Goal: Task Accomplishment & Management: Complete application form

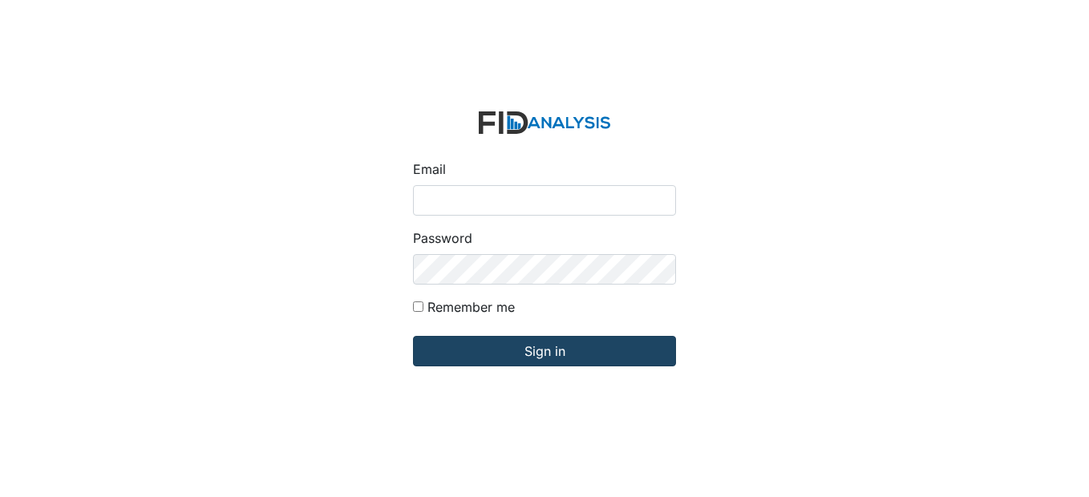
type input "[EMAIL_ADDRESS][DOMAIN_NAME]"
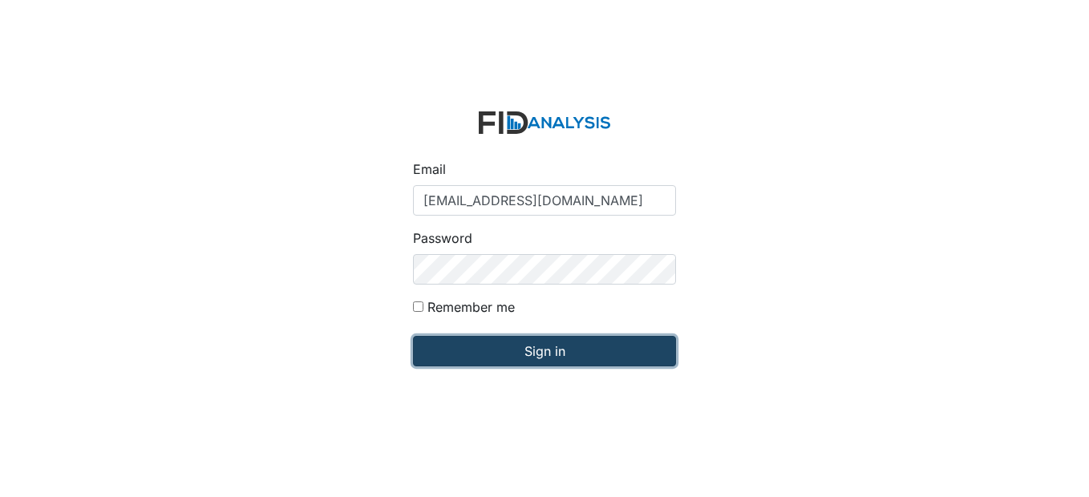
click at [610, 353] on input "Sign in" at bounding box center [544, 351] width 263 height 30
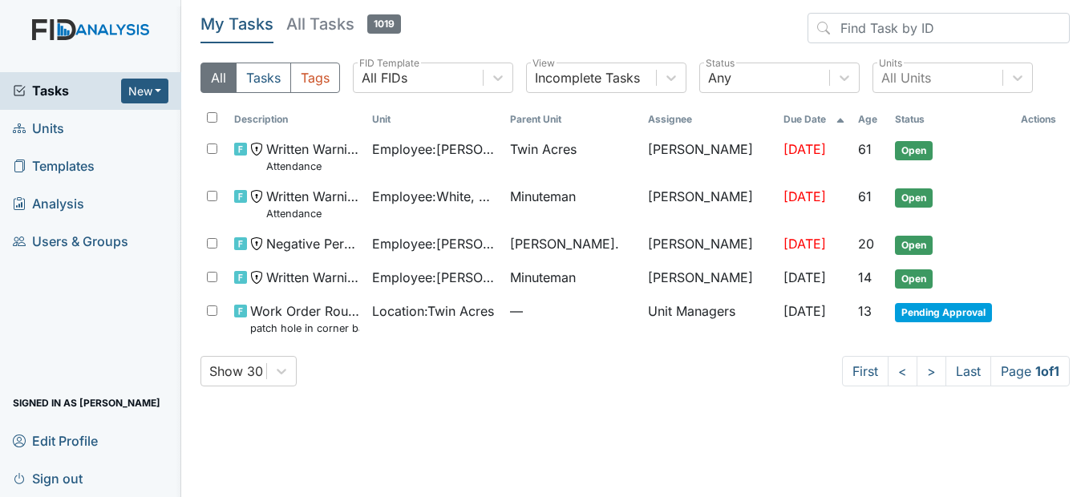
click at [68, 130] on link "Units" at bounding box center [90, 129] width 181 height 38
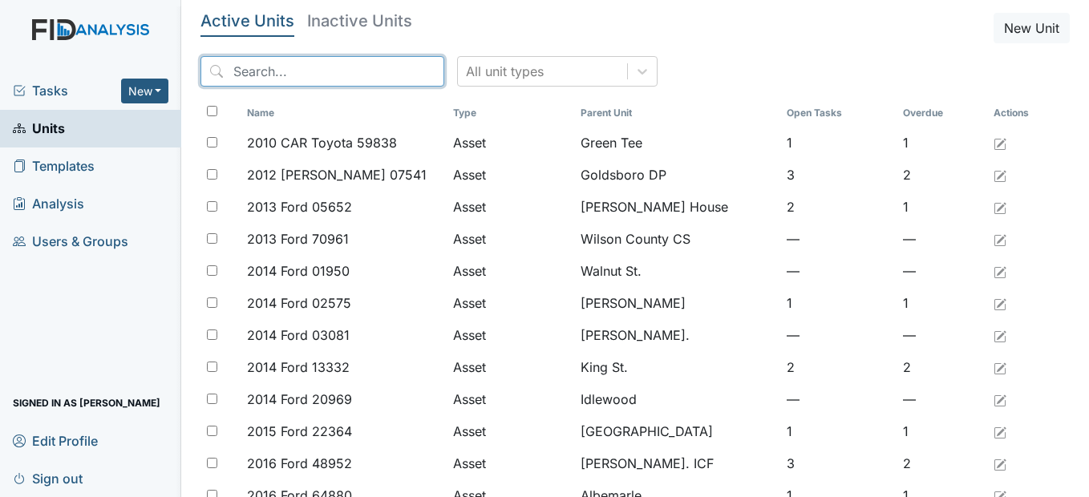
click at [357, 68] on input "search" at bounding box center [322, 71] width 244 height 30
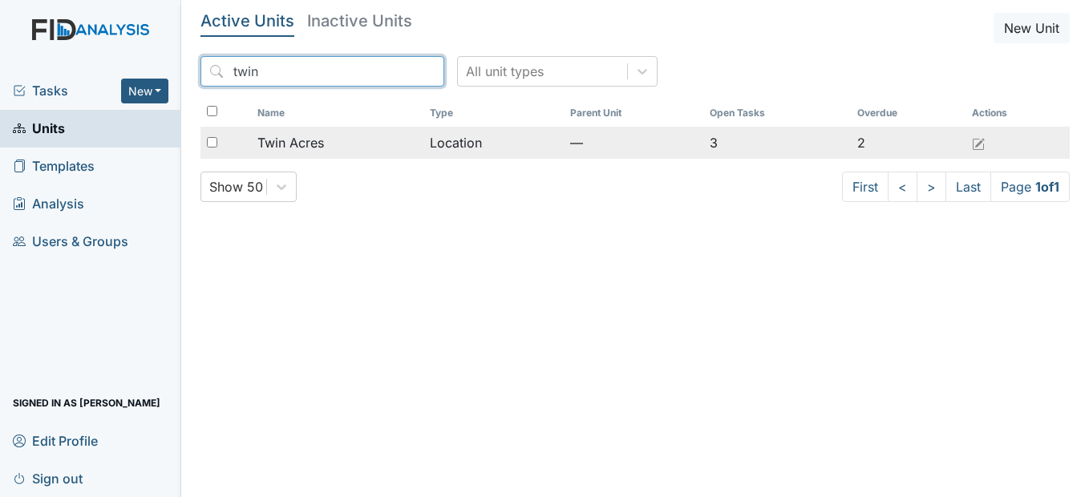
type input "twin"
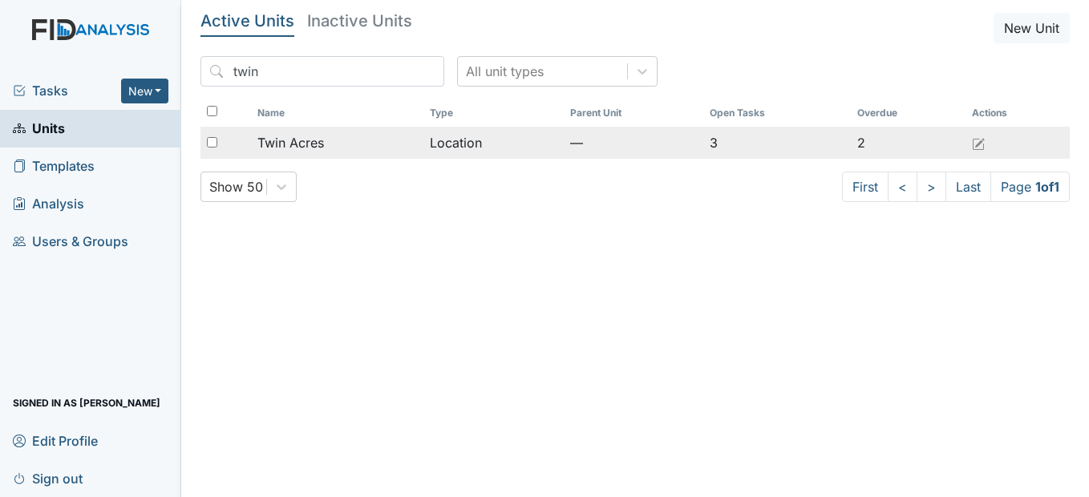
click at [345, 150] on div "Twin Acres" at bounding box center [337, 142] width 160 height 19
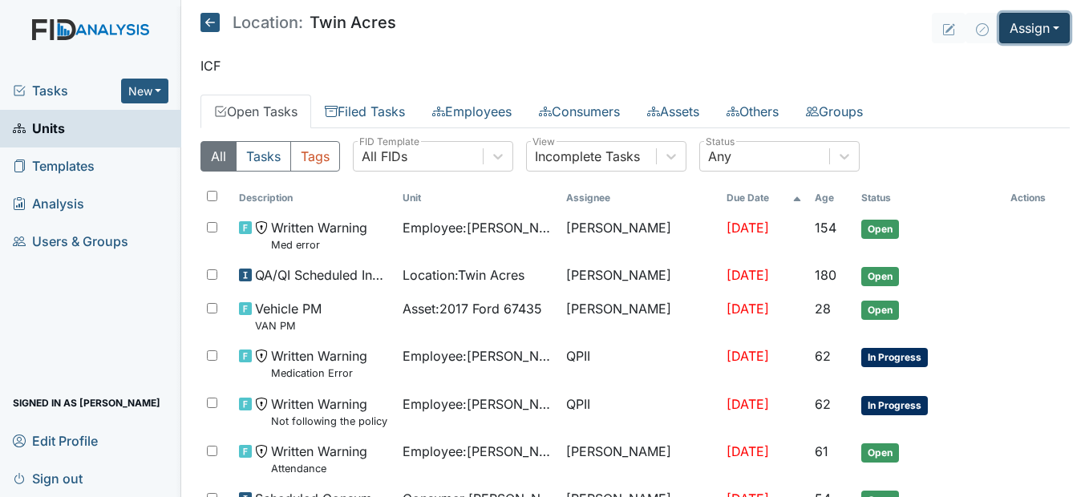
click at [1051, 30] on button "Assign" at bounding box center [1034, 28] width 71 height 30
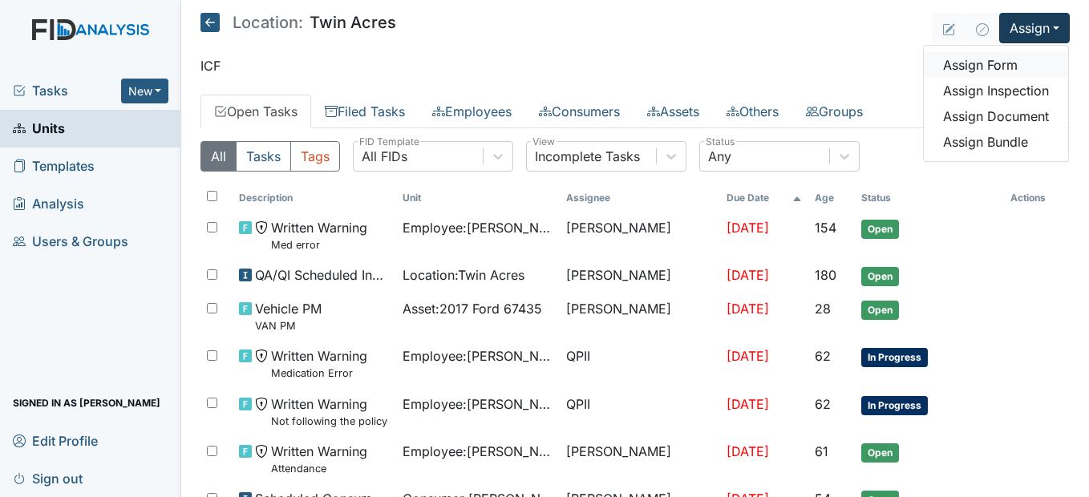
click at [1019, 66] on link "Assign Form" at bounding box center [995, 65] width 144 height 26
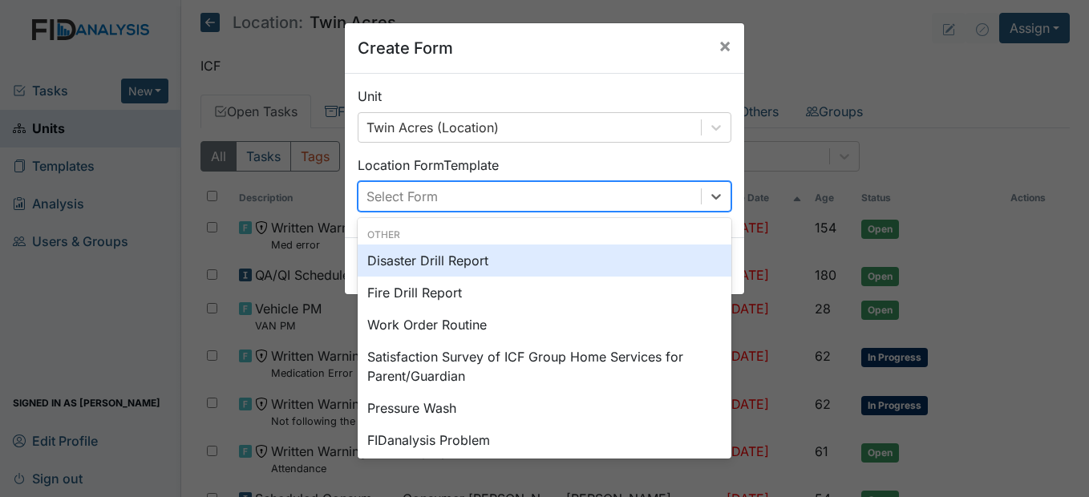
click at [507, 202] on div "Select Form" at bounding box center [529, 196] width 342 height 29
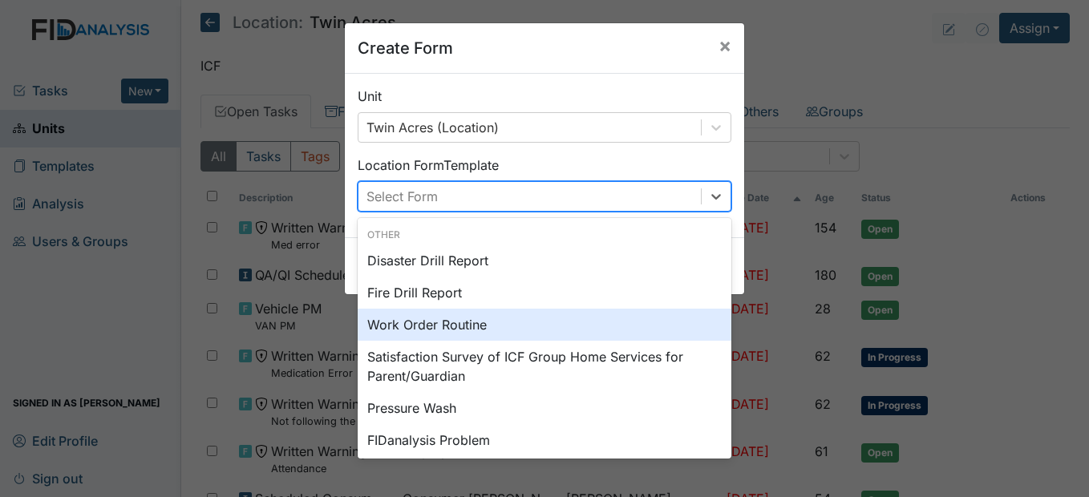
click at [465, 325] on div "Work Order Routine" at bounding box center [545, 325] width 374 height 32
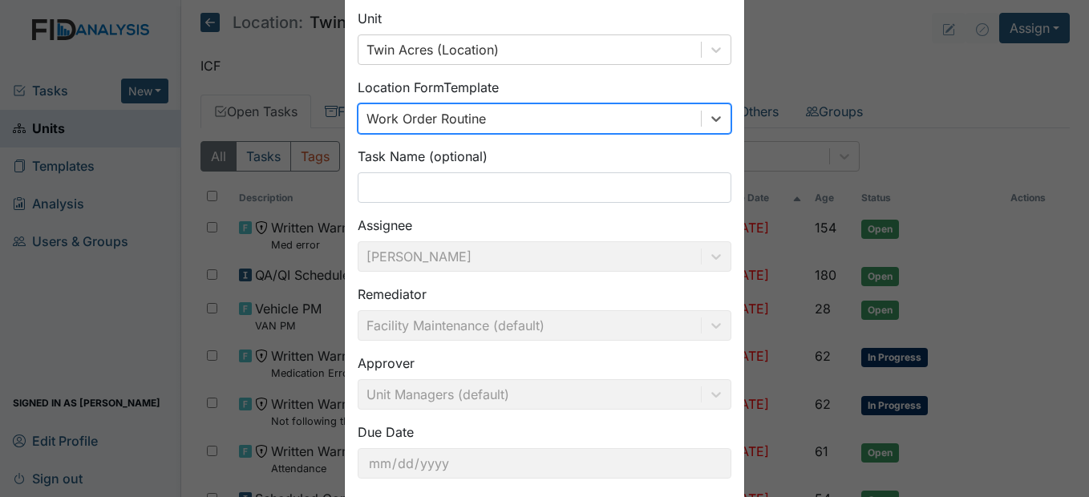
scroll to position [165, 0]
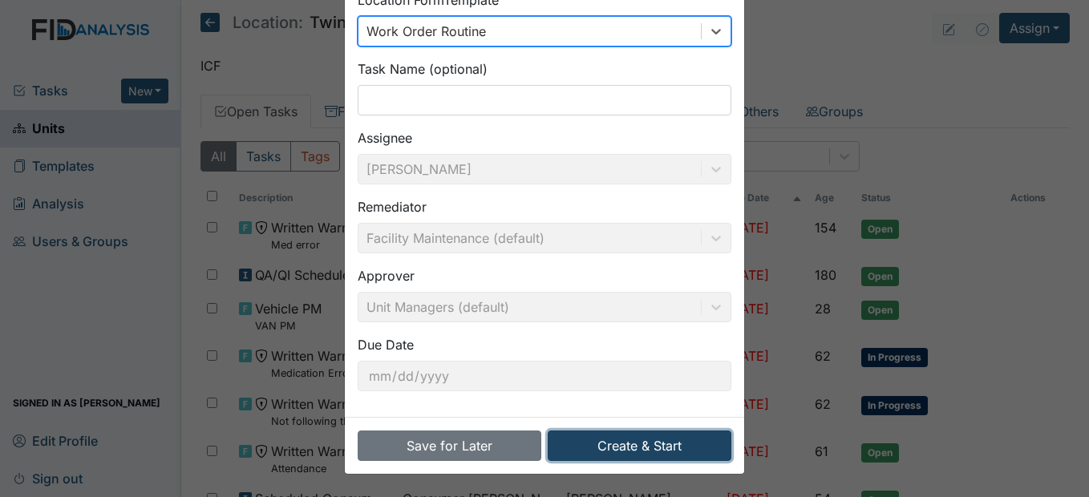
click at [657, 450] on button "Create & Start" at bounding box center [640, 445] width 184 height 30
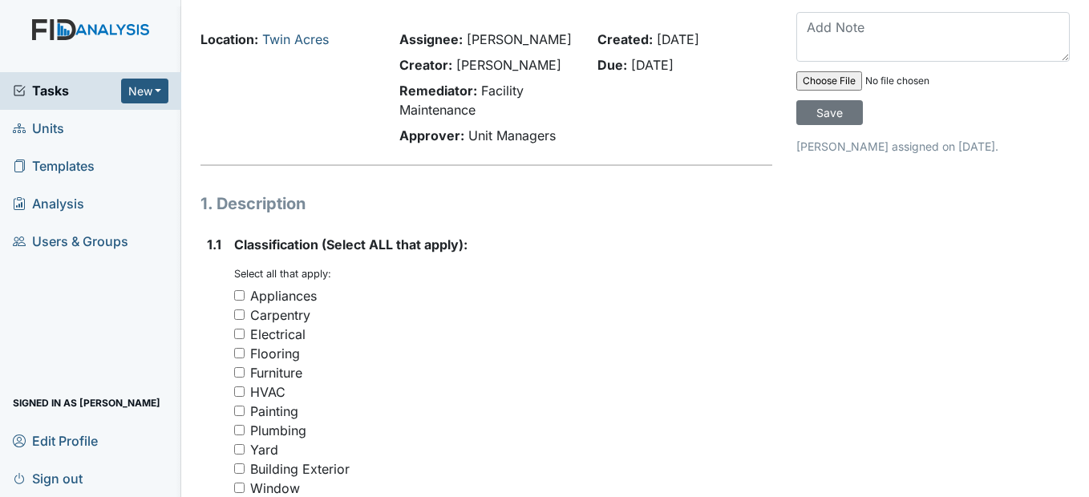
scroll to position [80, 0]
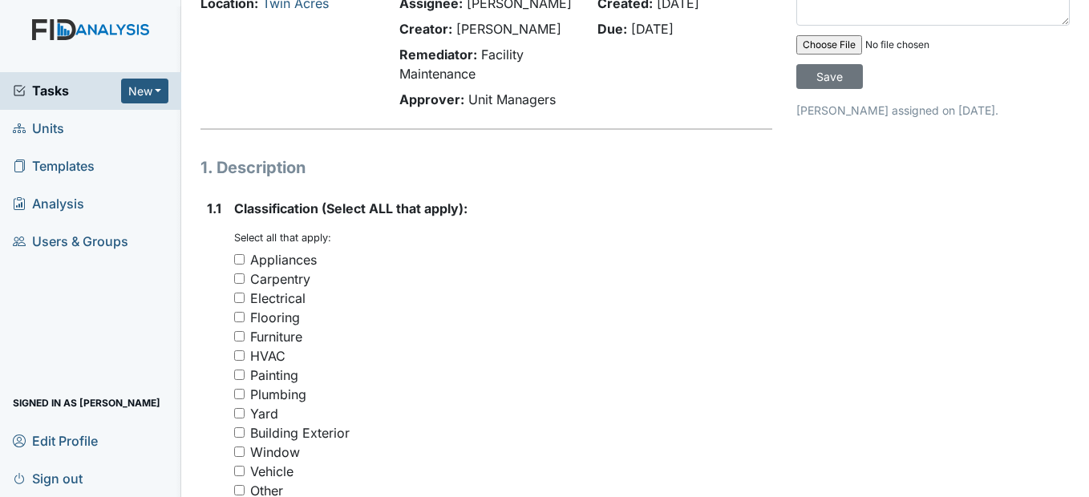
click at [244, 322] on input "Flooring" at bounding box center [239, 317] width 10 height 10
checkbox input "true"
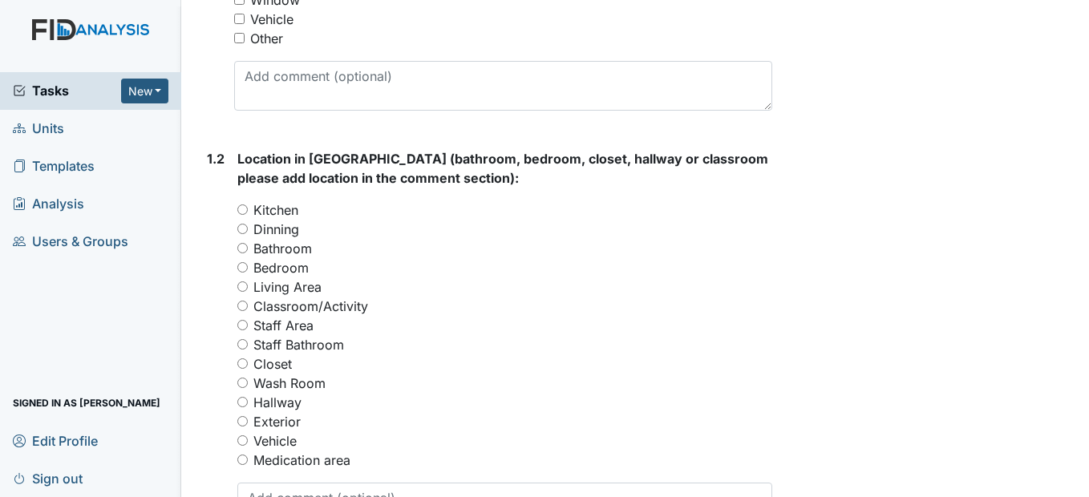
scroll to position [561, 0]
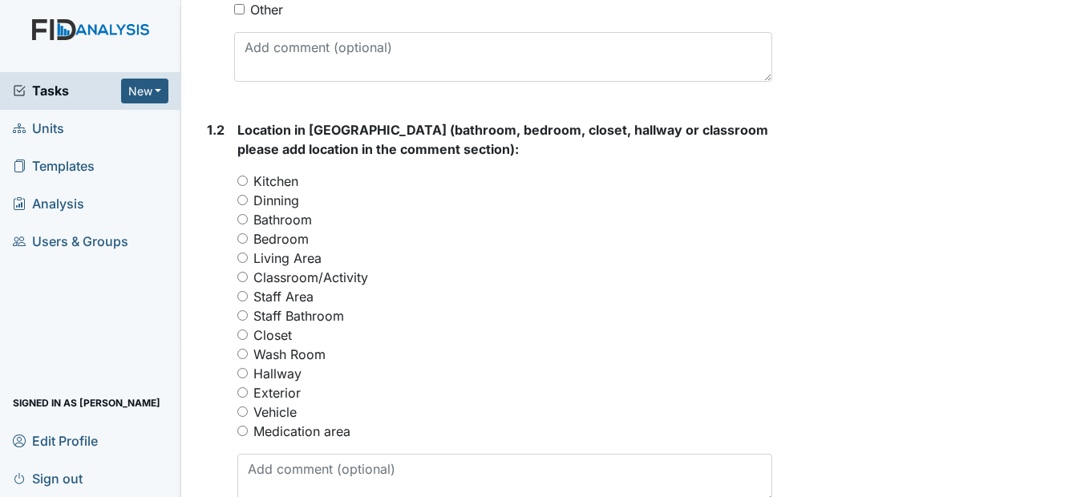
click at [244, 263] on input "Living Area" at bounding box center [242, 258] width 10 height 10
radio input "true"
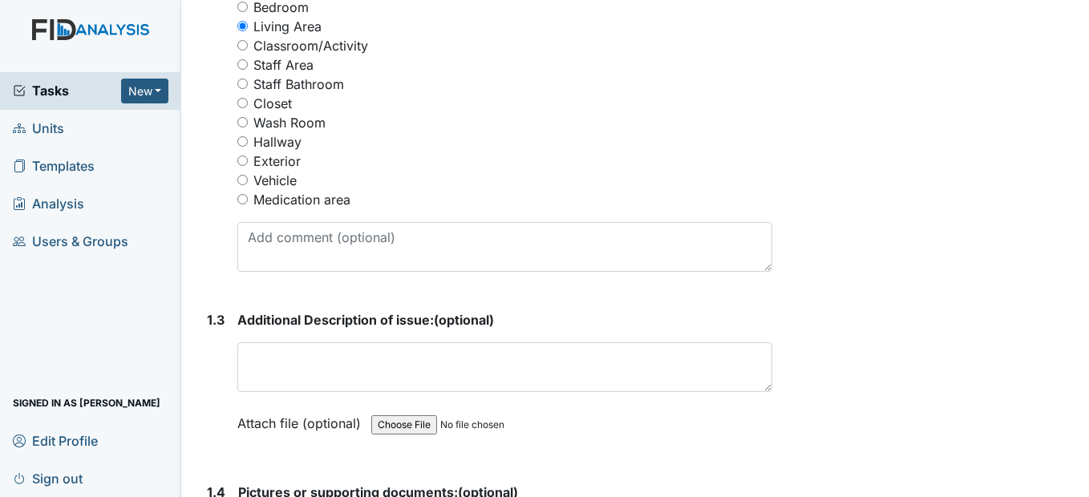
scroll to position [802, 0]
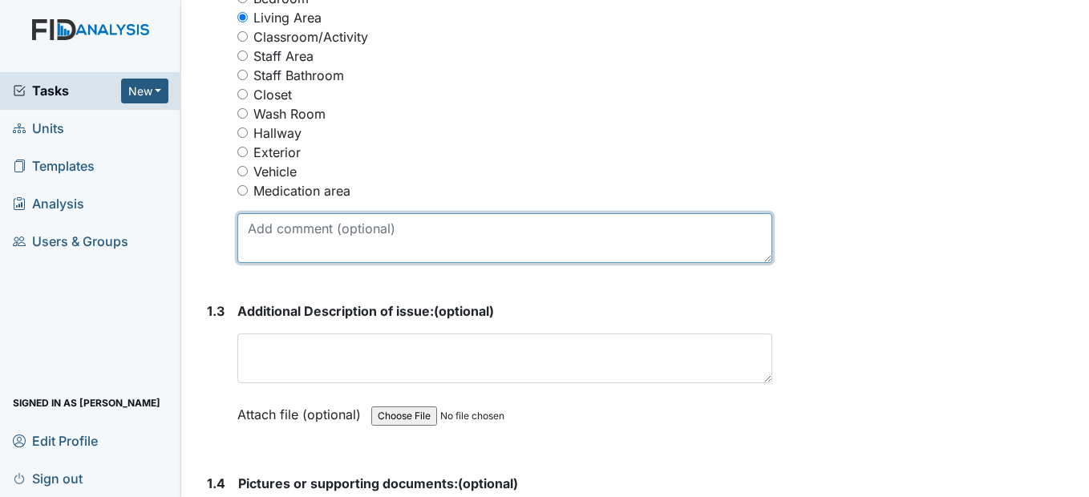
click at [278, 263] on textarea at bounding box center [504, 238] width 534 height 50
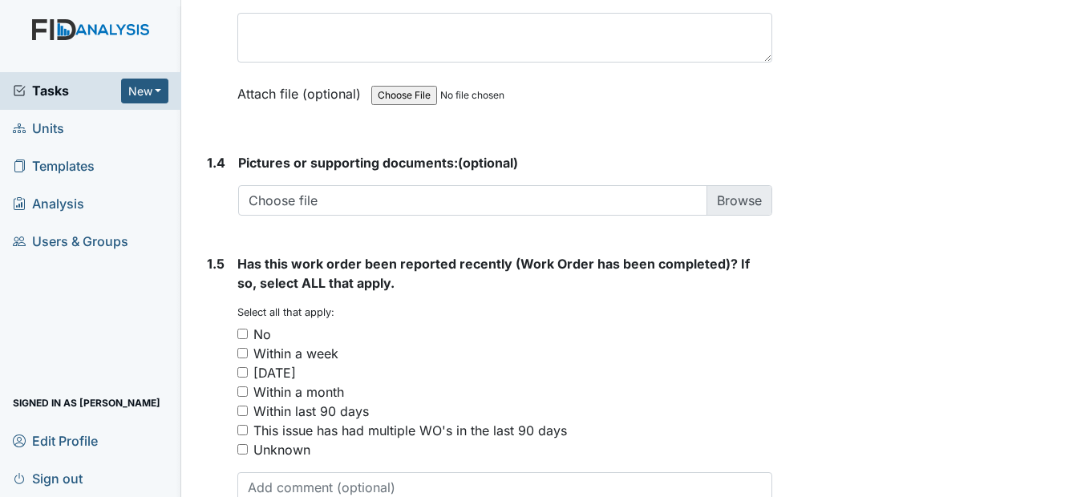
scroll to position [1202, 0]
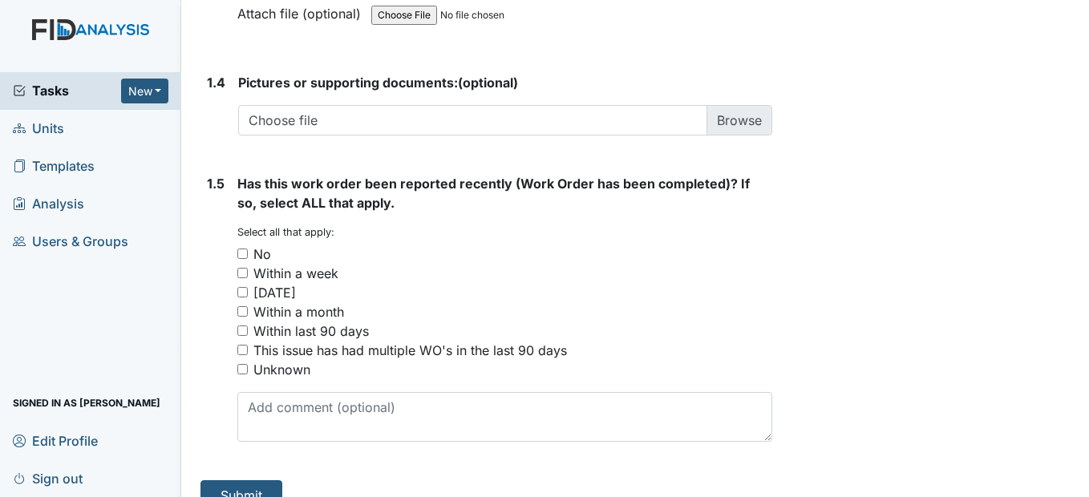
type textarea "Living room and hallway"
click at [241, 259] on input "No" at bounding box center [242, 254] width 10 height 10
checkbox input "true"
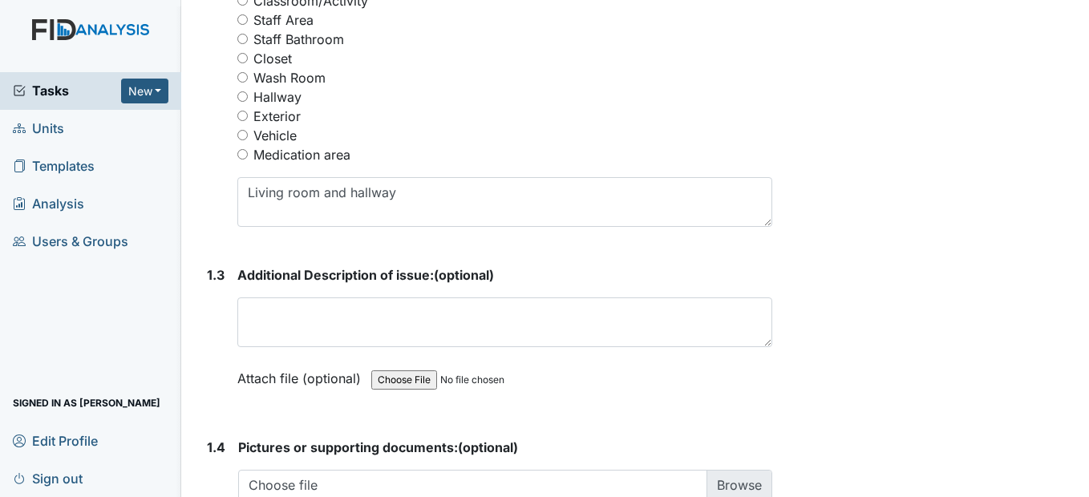
scroll to position [867, 0]
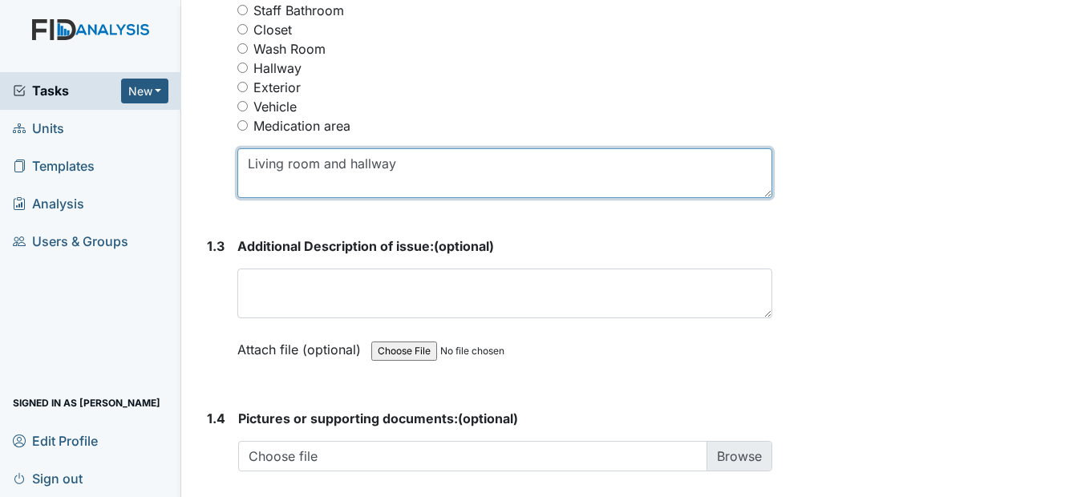
click at [433, 198] on textarea "Living room and hallway" at bounding box center [504, 173] width 534 height 50
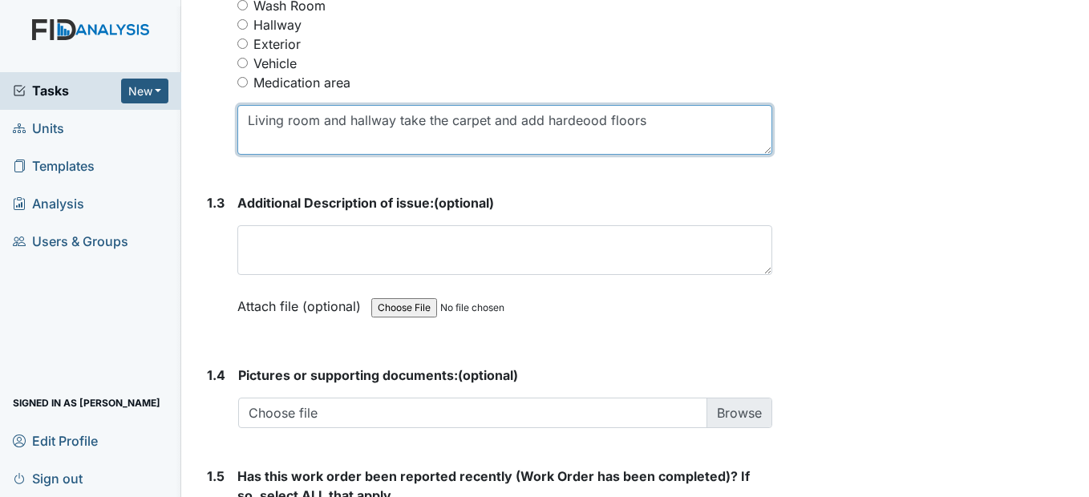
scroll to position [947, 0]
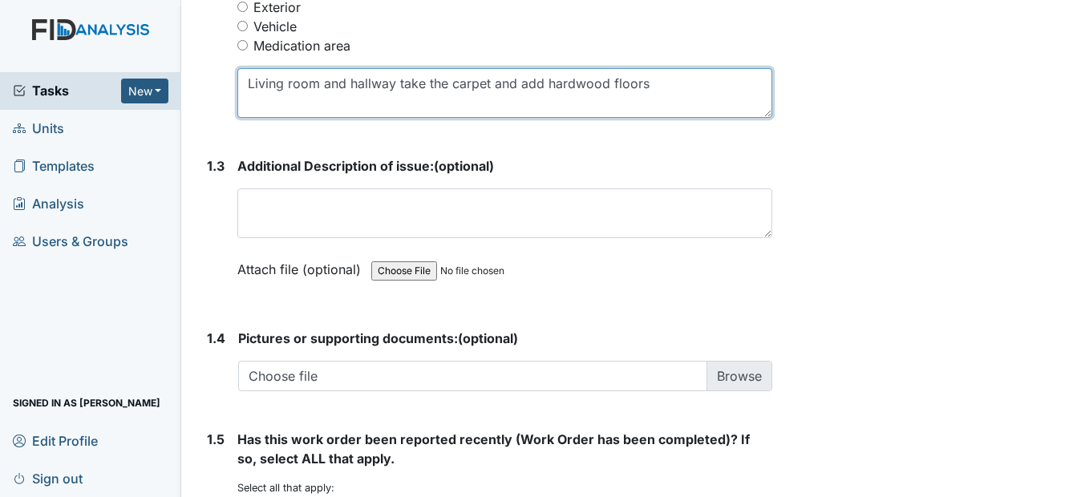
drag, startPoint x: 398, startPoint y: 123, endPoint x: 655, endPoint y: 107, distance: 257.8
click at [655, 107] on textarea "Living room and hallway take the carpet and add hardwood floors" at bounding box center [504, 93] width 534 height 50
type textarea "Living room and hallway"
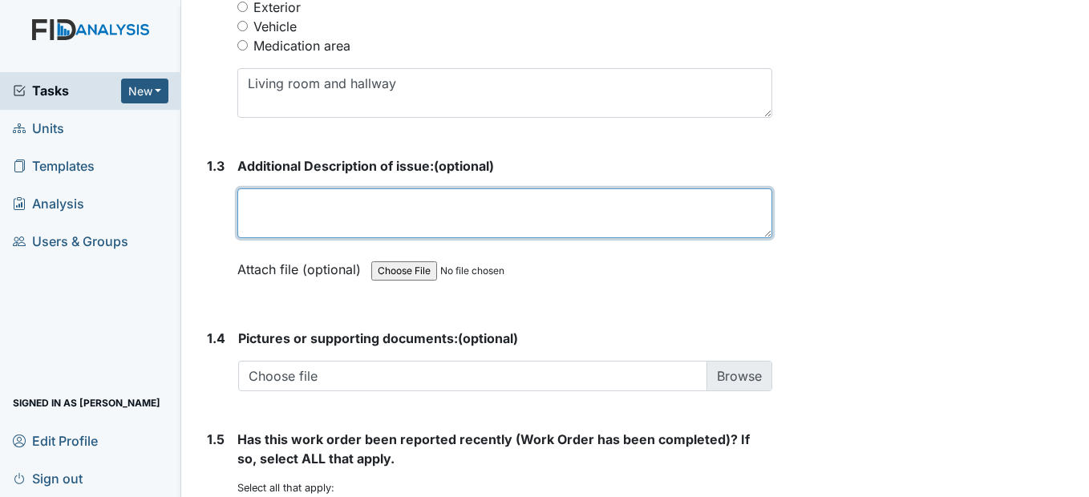
click at [250, 238] on textarea at bounding box center [504, 213] width 534 height 50
paste textarea "take the carpet and add hardwood floors"
click at [341, 238] on textarea "take the carpet and add hardwood floors" at bounding box center [504, 213] width 534 height 50
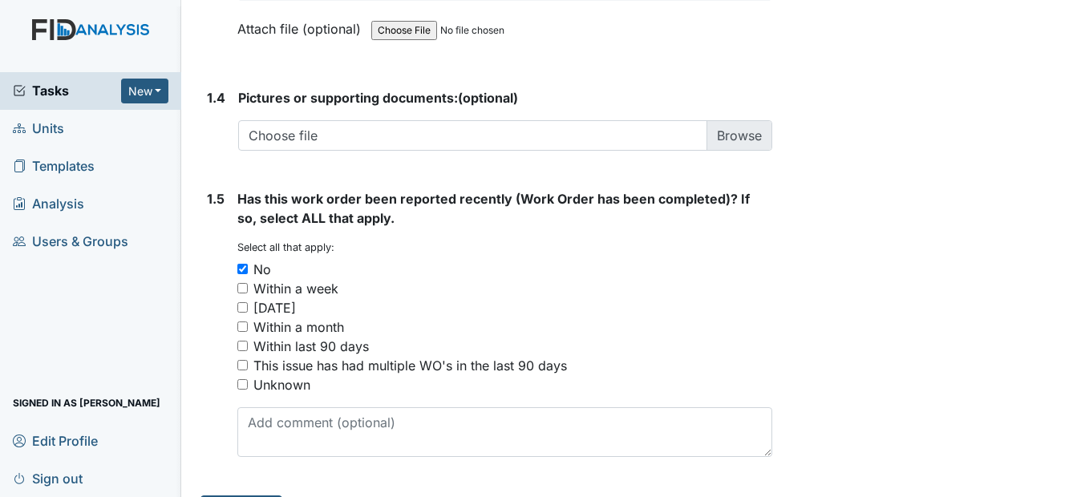
scroll to position [1267, 0]
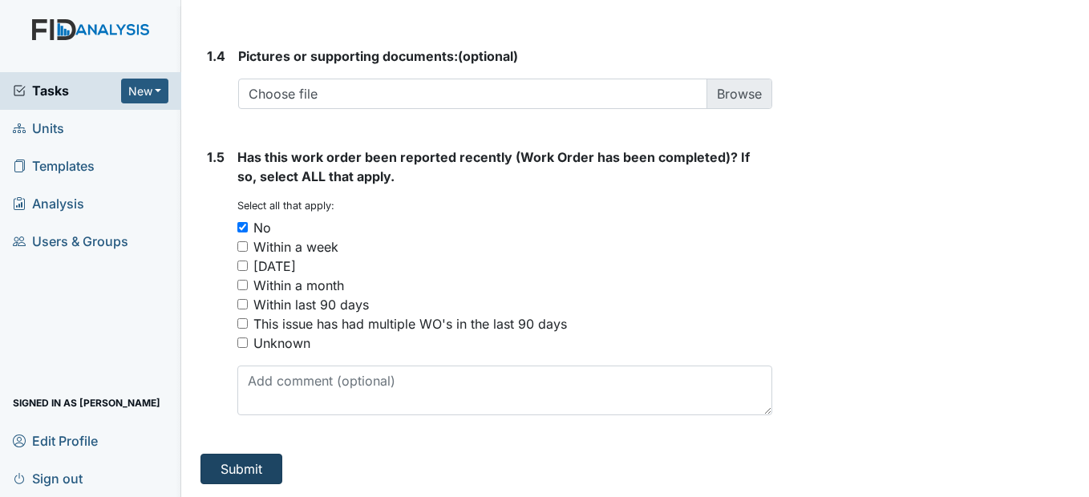
type textarea "take the carpet up and add hardwood floors"
click at [249, 479] on button "Submit" at bounding box center [241, 469] width 82 height 30
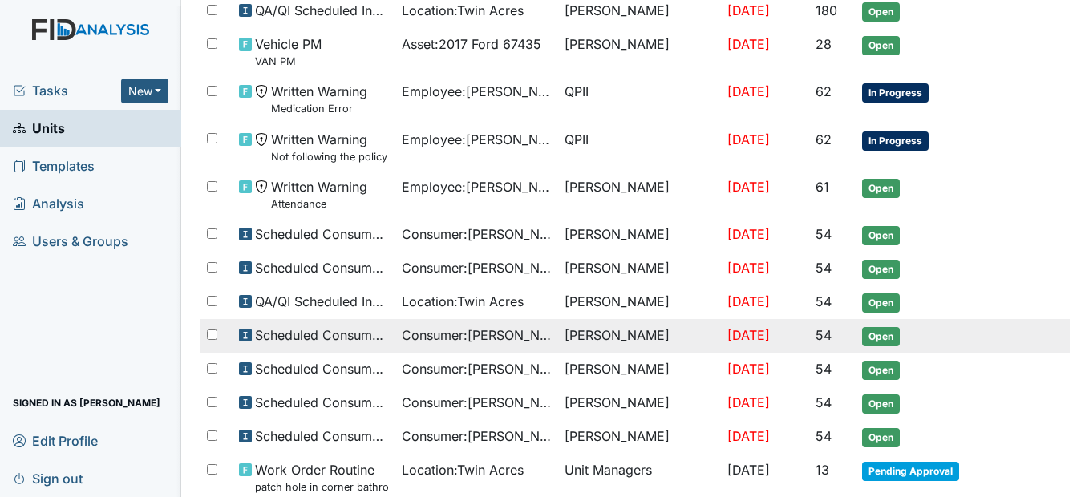
scroll to position [437, 0]
